Goal: Task Accomplishment & Management: Complete application form

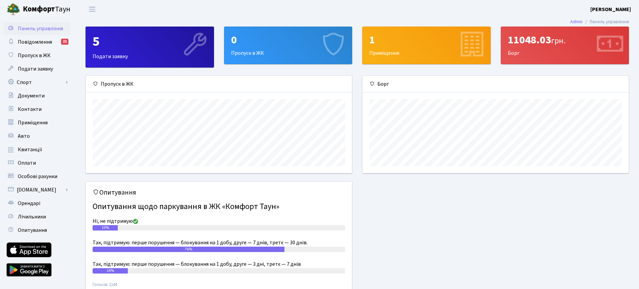
scroll to position [97, 266]
click at [257, 52] on div "0 Пропуск в ЖК" at bounding box center [288, 45] width 128 height 37
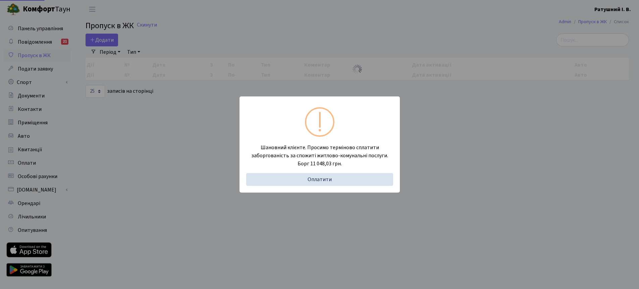
select select "25"
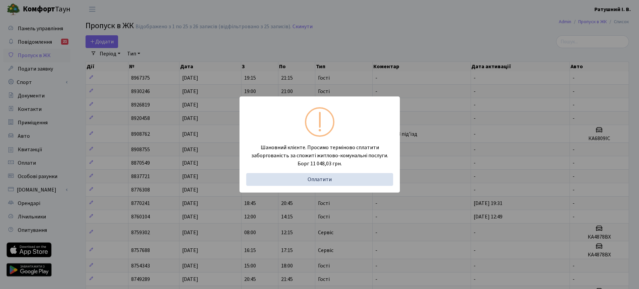
click at [439, 132] on div "Шановний клієнте. Просимо терміново сплатити заборгованість за спожиті житлово-…" at bounding box center [319, 144] width 639 height 289
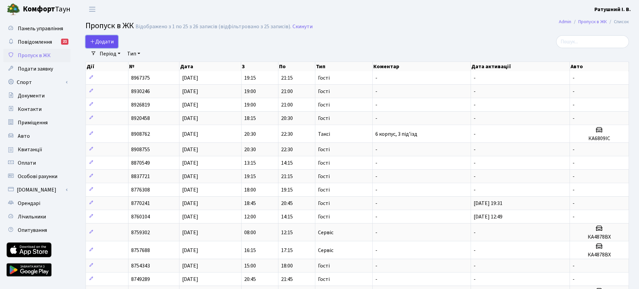
click at [104, 40] on span "Додати" at bounding box center [102, 41] width 24 height 7
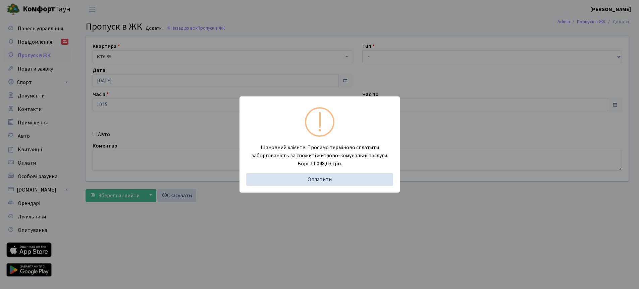
click at [232, 79] on div "Шановний клієнте. Просимо терміново сплатити заборгованість за спожиті житлово-…" at bounding box center [319, 144] width 639 height 289
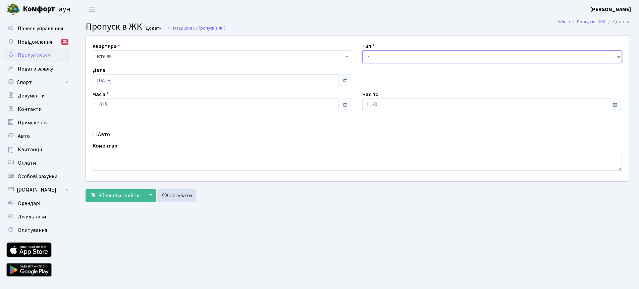
click at [433, 59] on select "- Доставка Таксі Гості Сервіс" at bounding box center [492, 56] width 260 height 13
select select "3"
click at [458, 103] on input "11:30" at bounding box center [485, 104] width 246 height 13
click at [379, 128] on icon at bounding box center [381, 128] width 18 height 18
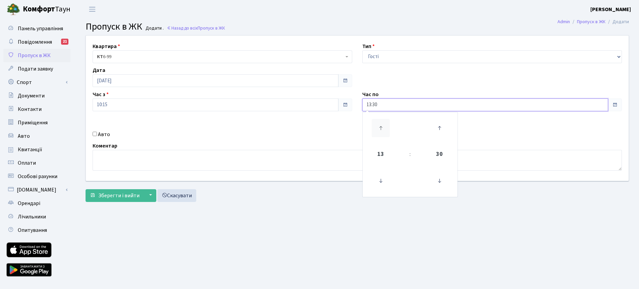
click at [379, 128] on icon at bounding box center [381, 128] width 18 height 18
type input "14:30"
click at [121, 195] on span "Зберегти і вийти" at bounding box center [118, 195] width 41 height 7
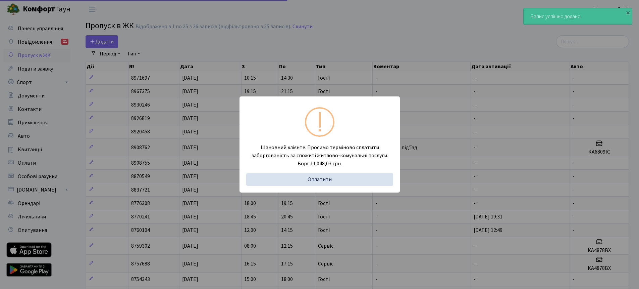
select select "25"
